Goal: Task Accomplishment & Management: Use online tool/utility

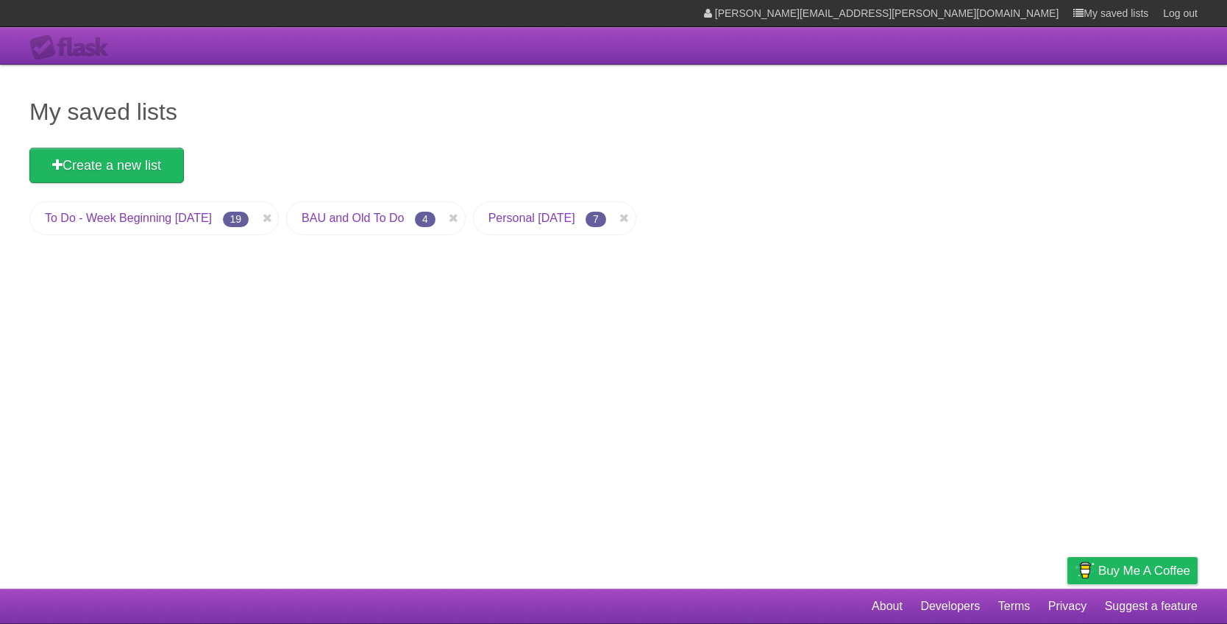
click at [143, 222] on link "To Do - Week Beginning [DATE]" at bounding box center [128, 218] width 167 height 13
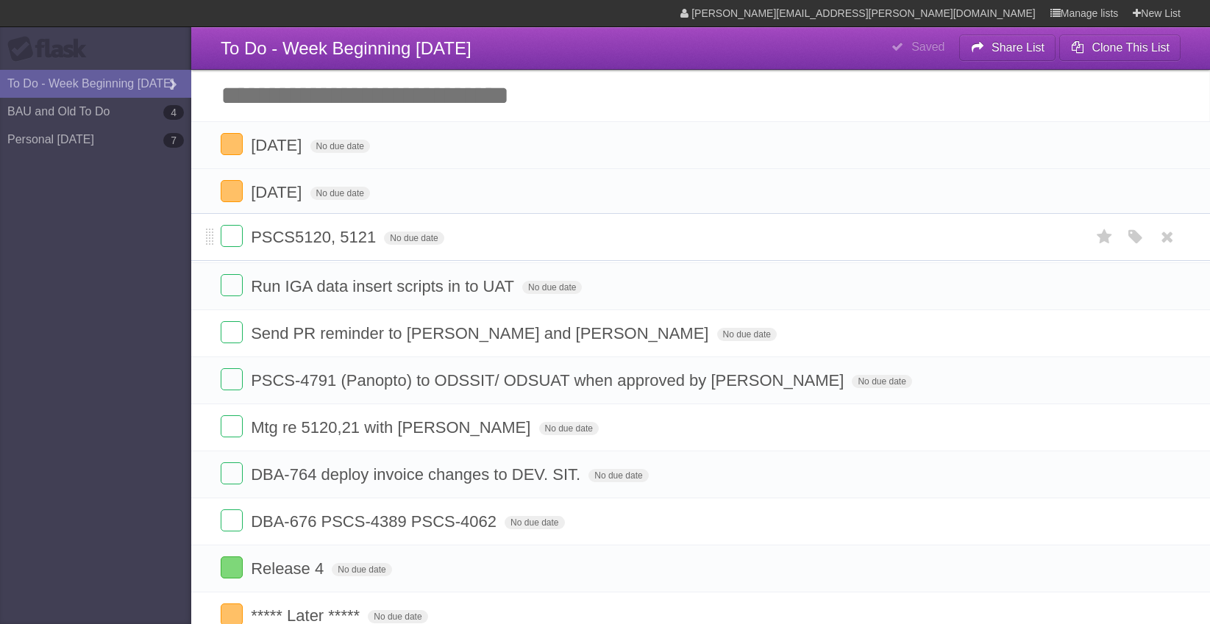
drag, startPoint x: 208, startPoint y: 200, endPoint x: 205, endPoint y: 243, distance: 43.5
click at [222, 144] on label at bounding box center [232, 144] width 22 height 22
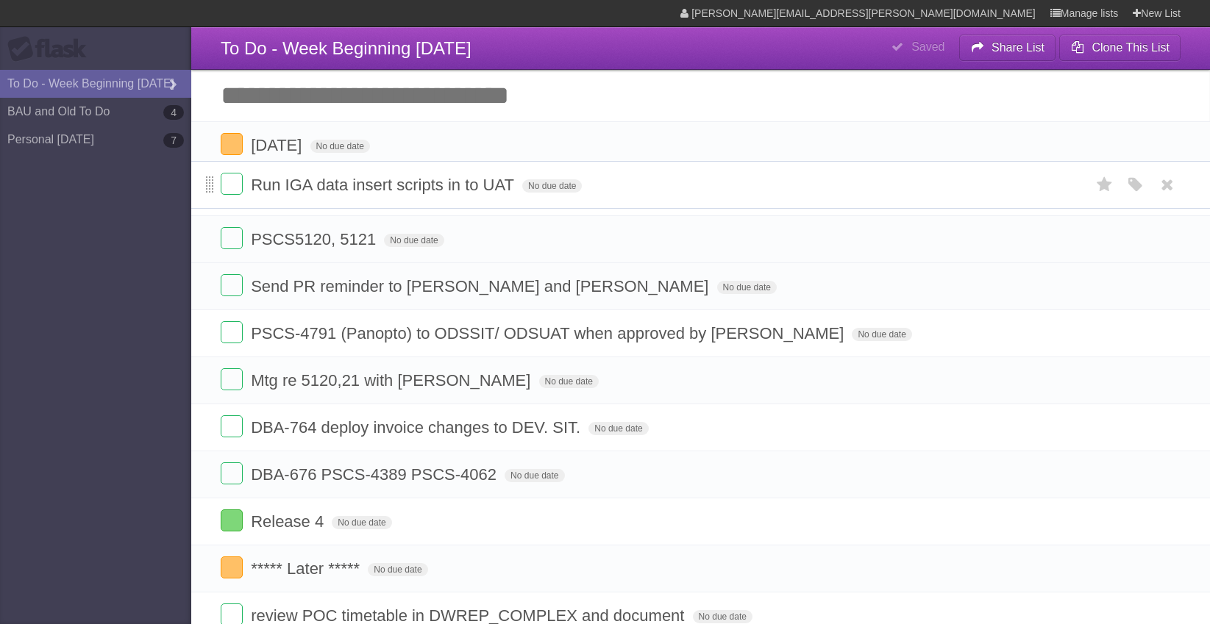
drag, startPoint x: 208, startPoint y: 238, endPoint x: 207, endPoint y: 182, distance: 55.9
click at [233, 199] on label at bounding box center [232, 191] width 22 height 22
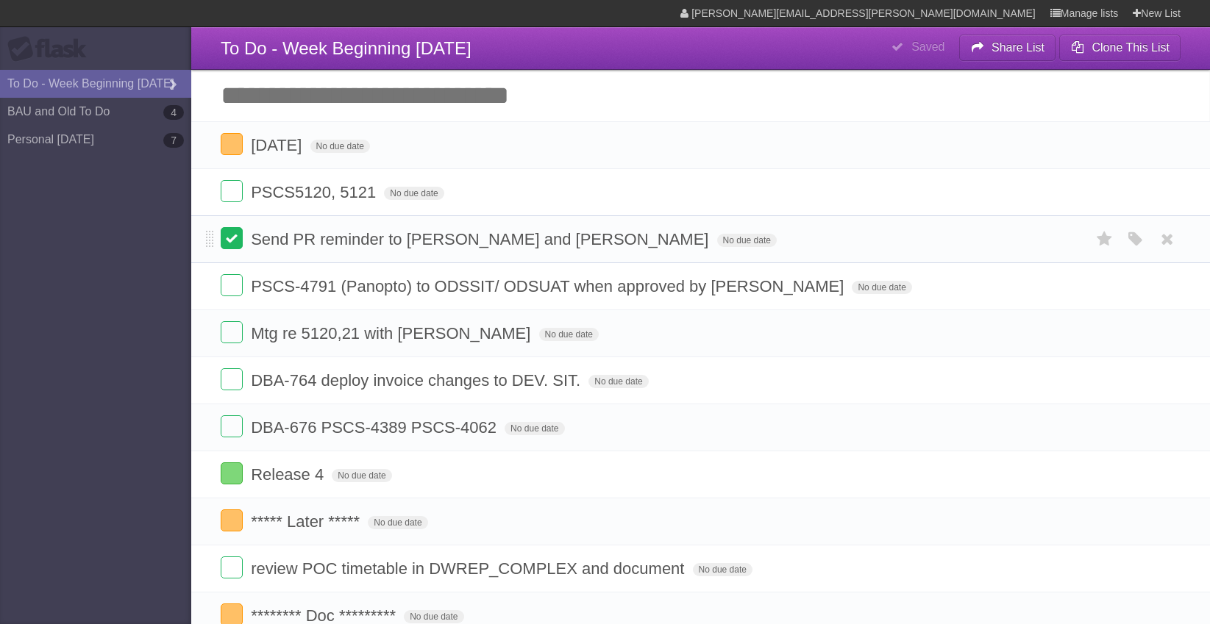
click at [229, 244] on label at bounding box center [232, 238] width 22 height 22
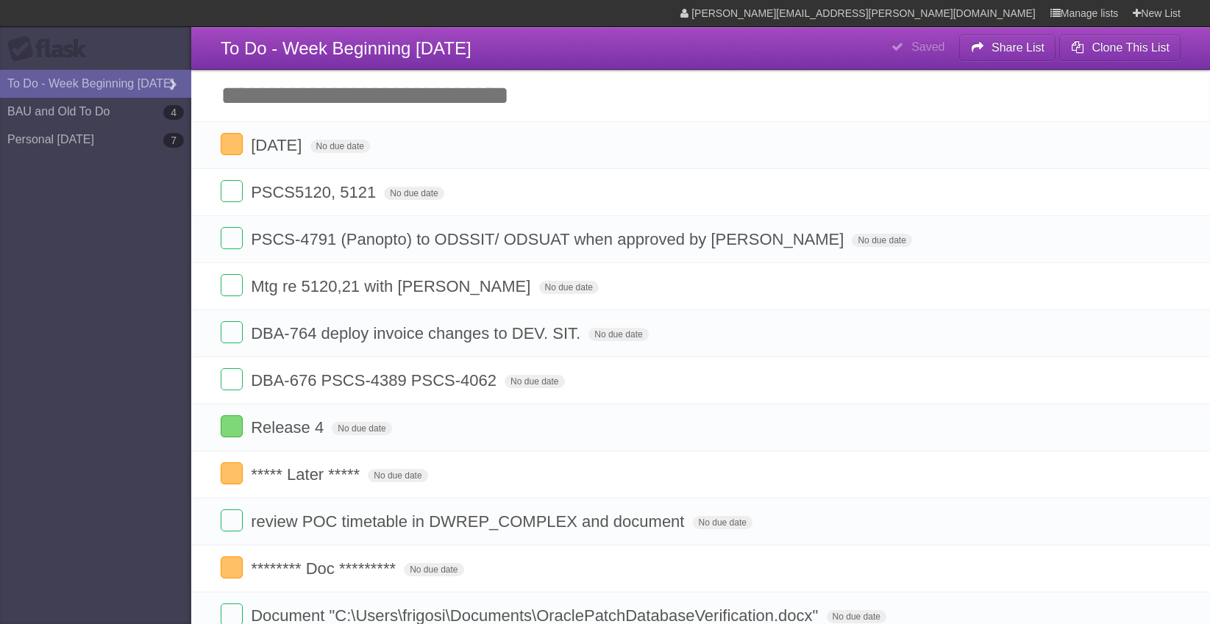
click at [364, 104] on input "Add another task" at bounding box center [700, 95] width 1019 height 51
type input "**********"
click input "*********" at bounding box center [0, 0] width 0 height 0
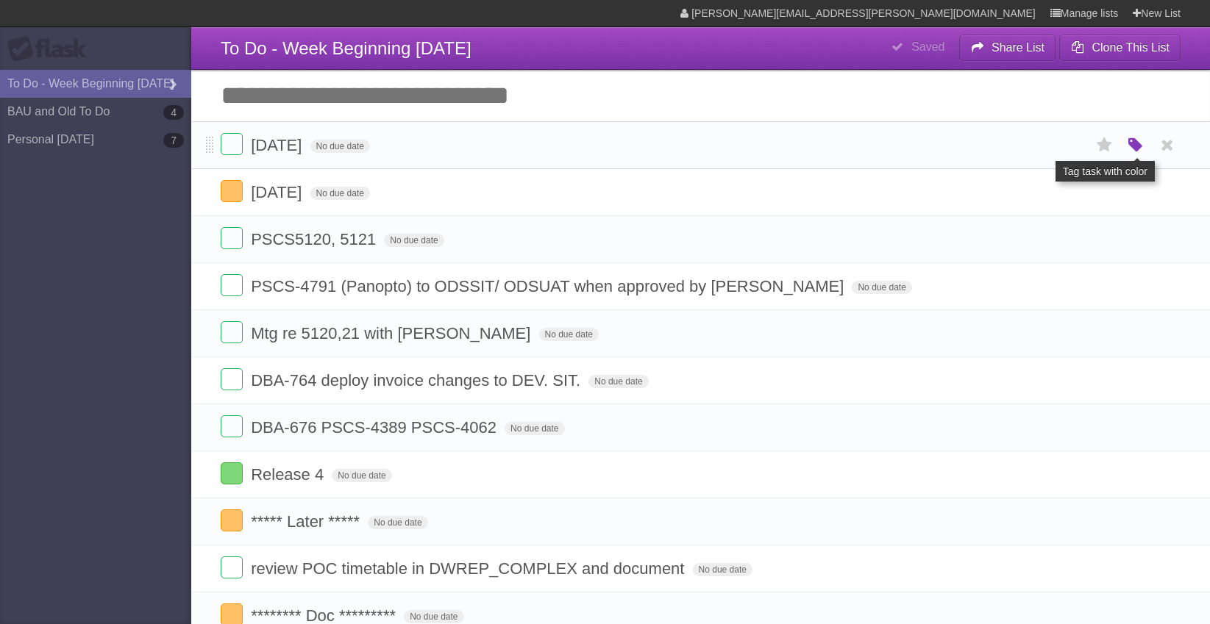
click at [1136, 144] on icon "button" at bounding box center [1135, 145] width 21 height 19
click at [1066, 143] on label "Orange" at bounding box center [1072, 145] width 16 height 16
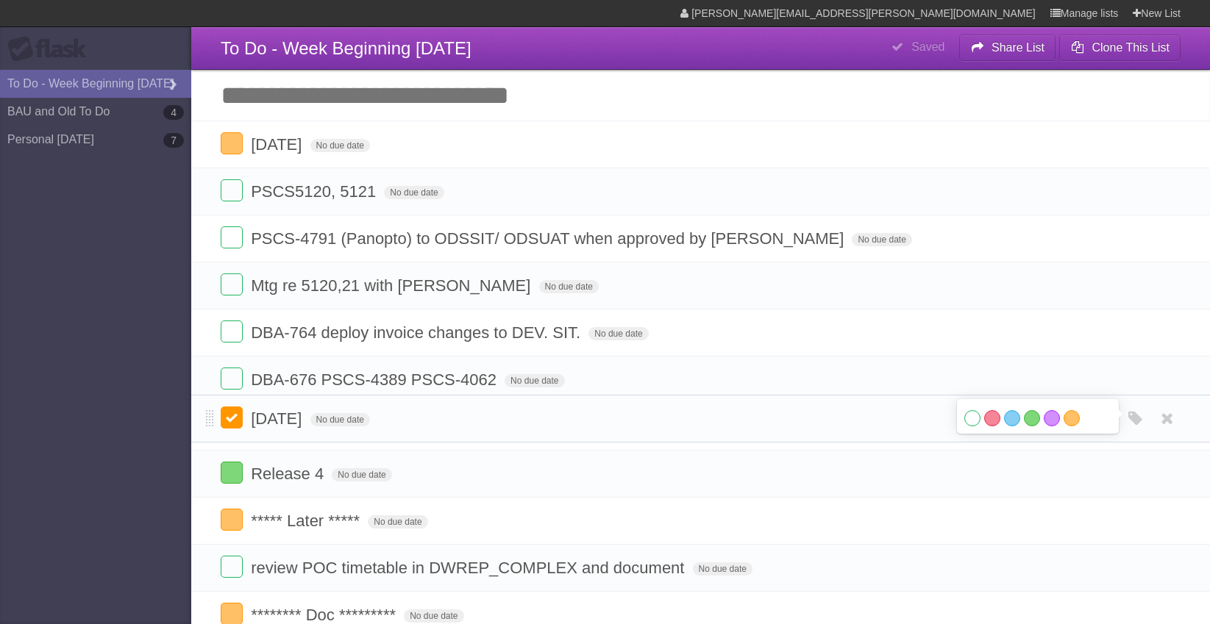
drag, startPoint x: 209, startPoint y: 150, endPoint x: 224, endPoint y: 418, distance: 268.9
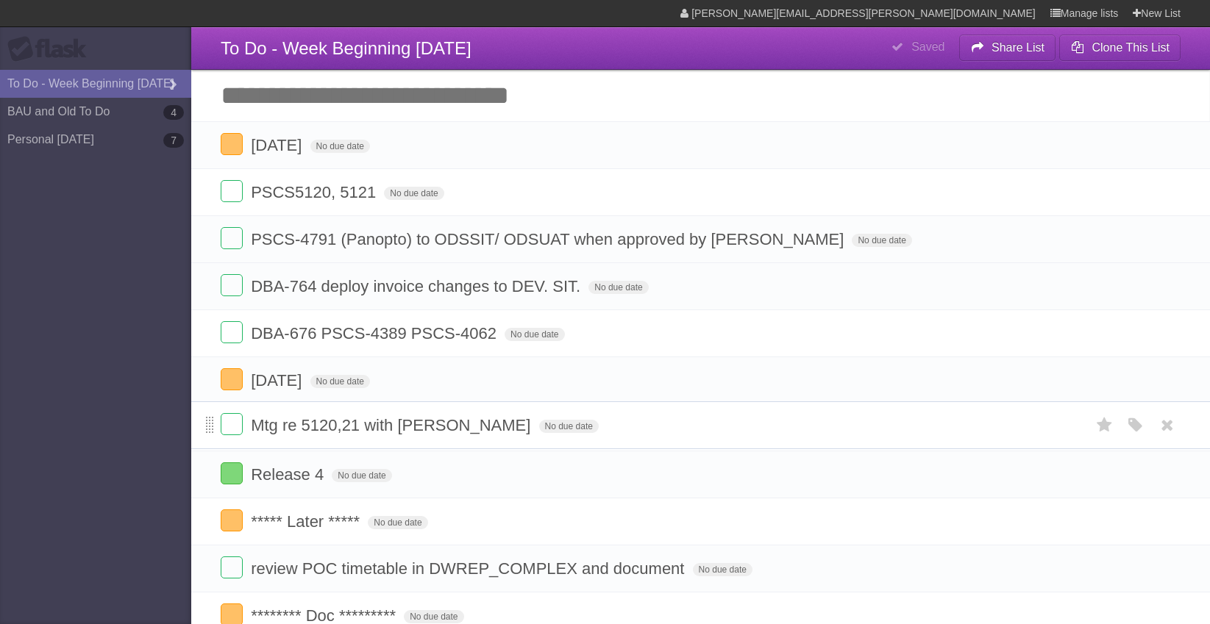
drag, startPoint x: 212, startPoint y: 292, endPoint x: 208, endPoint y: 430, distance: 137.6
drag, startPoint x: 654, startPoint y: 71, endPoint x: 657, endPoint y: 55, distance: 15.7
